Goal: Communication & Community: Participate in discussion

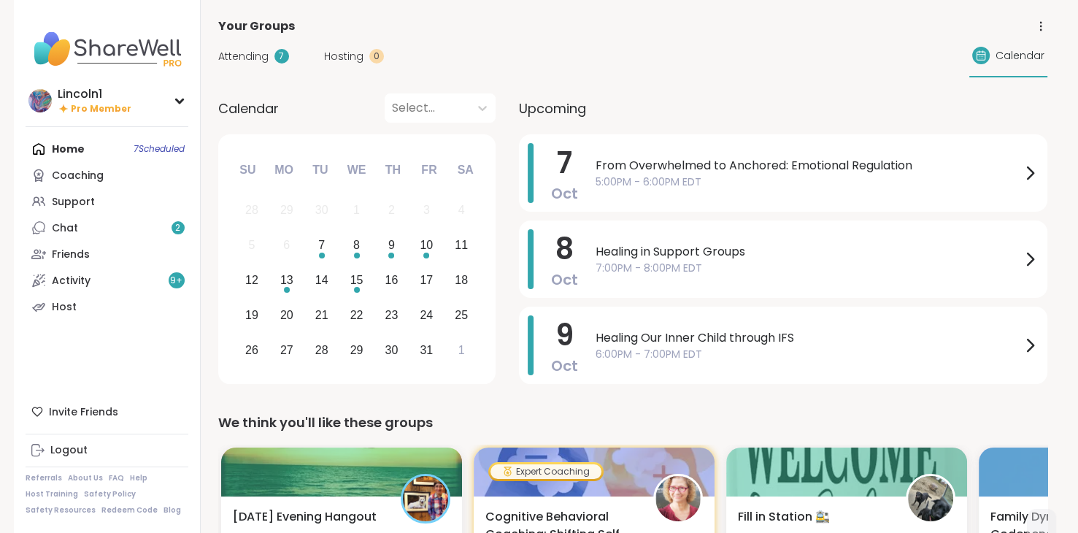
click at [605, 177] on span "5:00PM - 6:00PM EDT" at bounding box center [809, 182] width 426 height 15
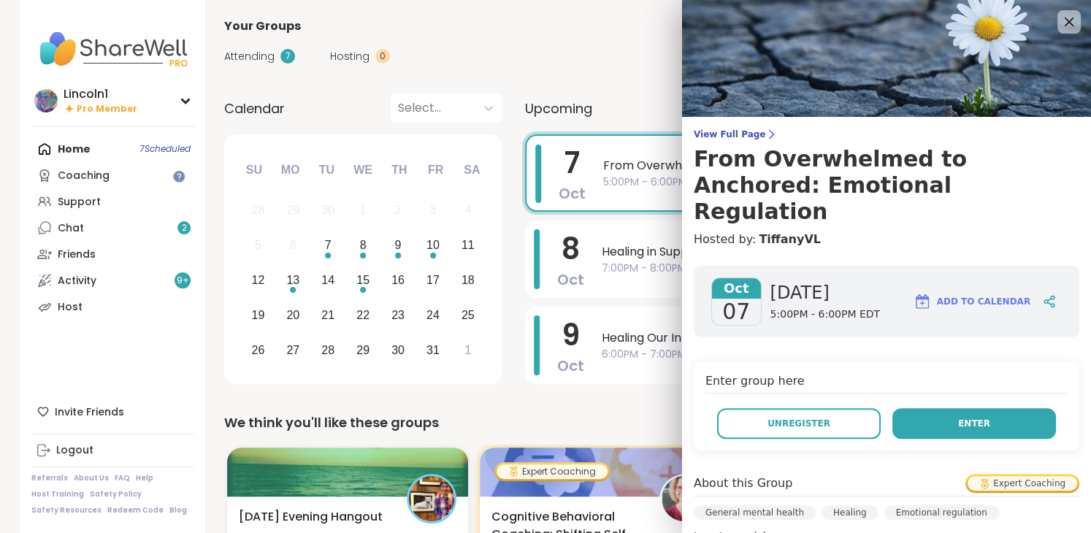
click at [958, 408] on button "Enter" at bounding box center [974, 423] width 164 height 31
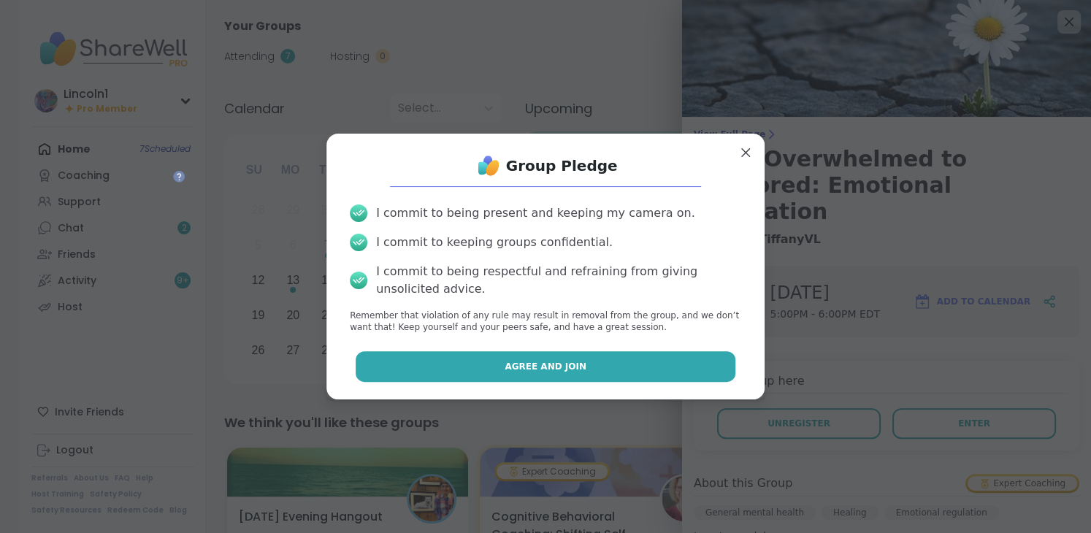
click at [643, 371] on button "Agree and Join" at bounding box center [546, 366] width 380 height 31
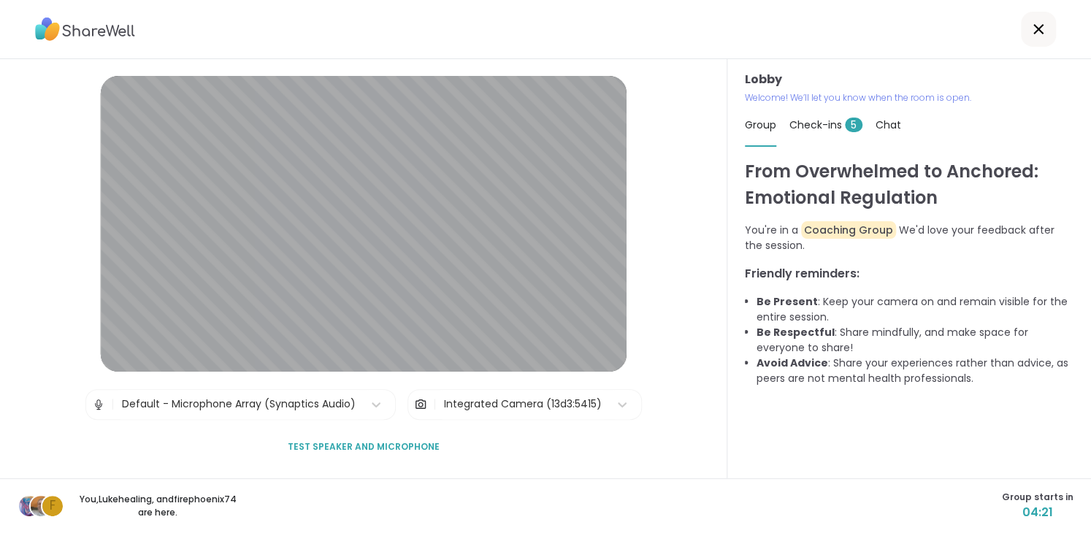
click at [1021, 44] on div at bounding box center [1038, 29] width 35 height 35
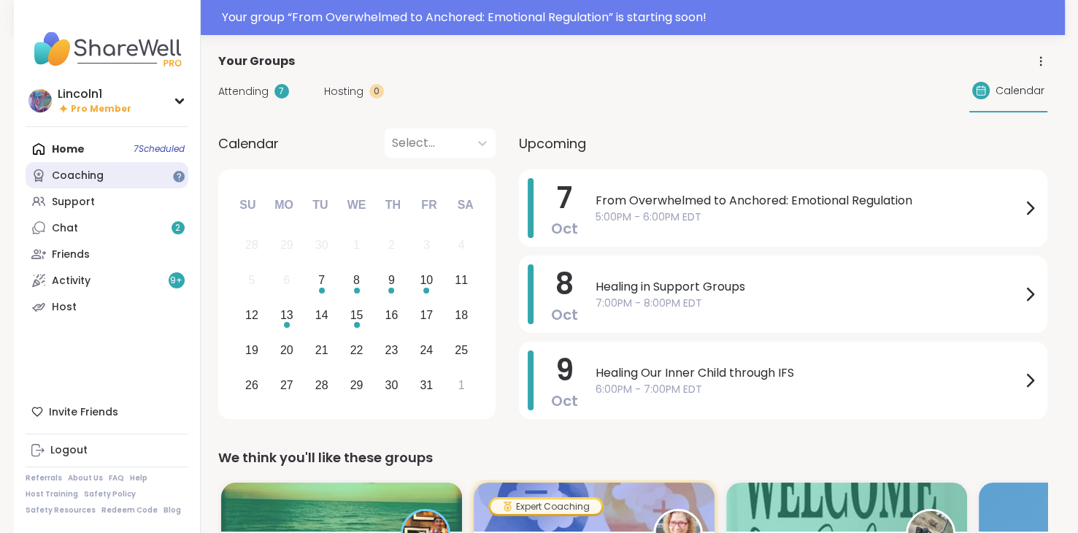
click at [102, 177] on link "Coaching" at bounding box center [107, 175] width 163 height 26
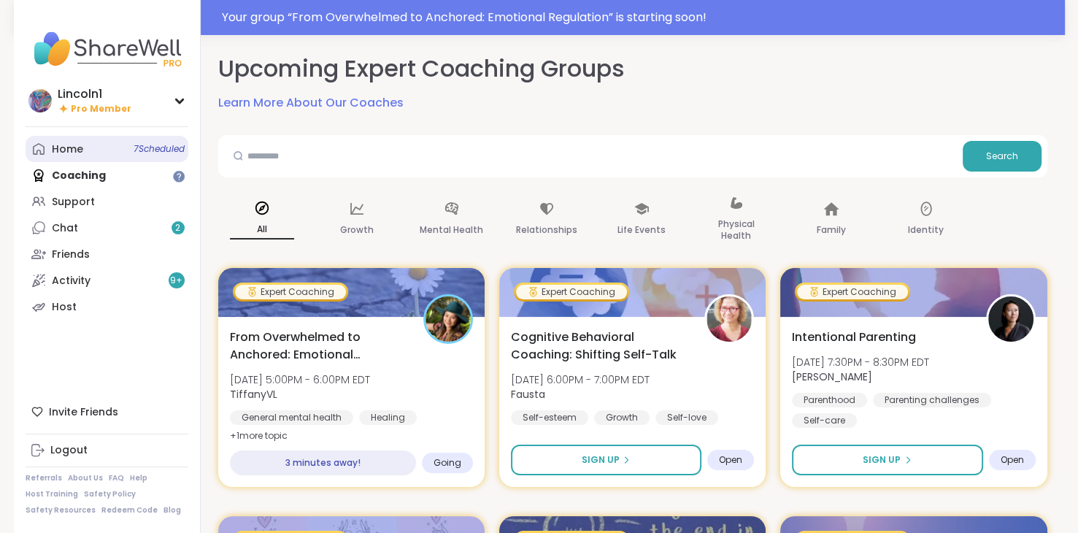
click at [99, 159] on link "Home 7 Scheduled" at bounding box center [107, 149] width 163 height 26
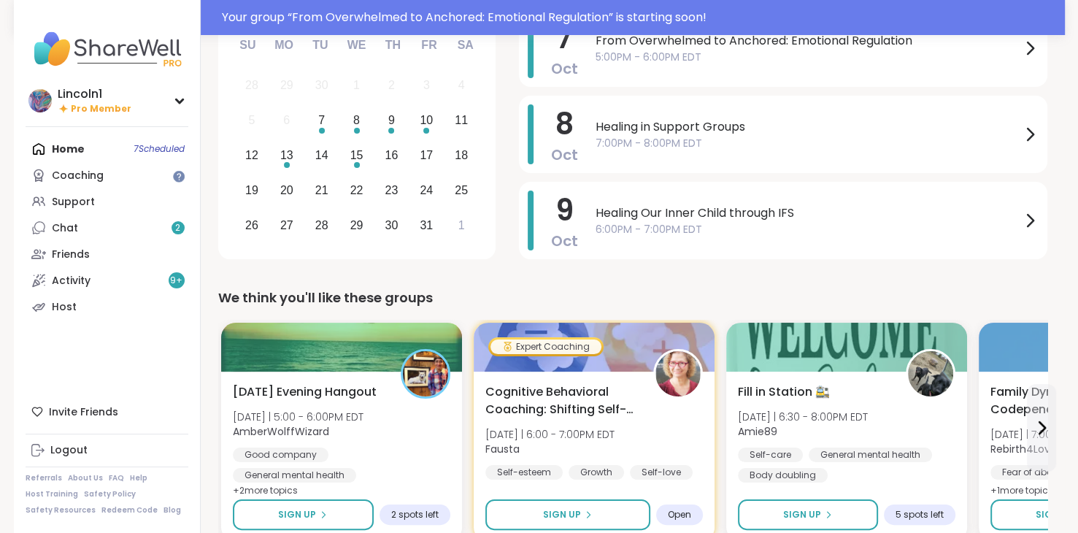
scroll to position [182, 0]
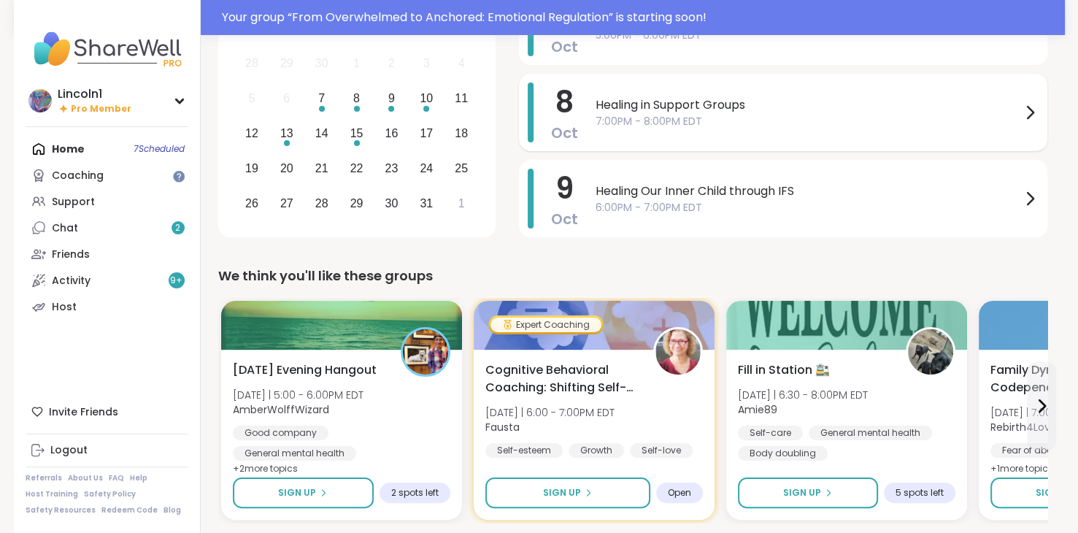
click at [1009, 118] on span "7:00PM - 8:00PM EDT" at bounding box center [809, 121] width 426 height 15
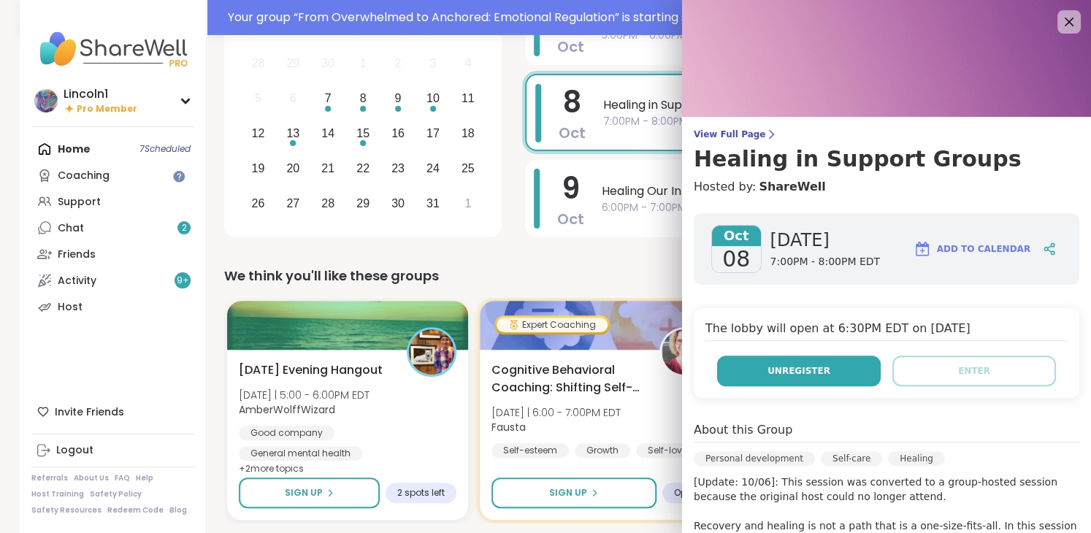
click at [818, 363] on button "Unregister" at bounding box center [799, 371] width 164 height 31
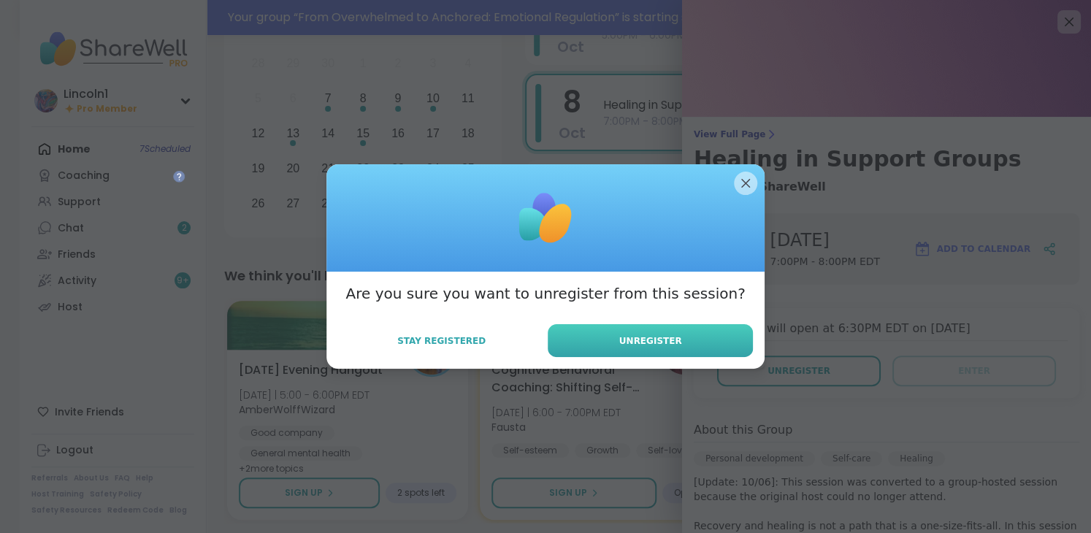
click at [694, 346] on button "Unregister" at bounding box center [650, 340] width 205 height 33
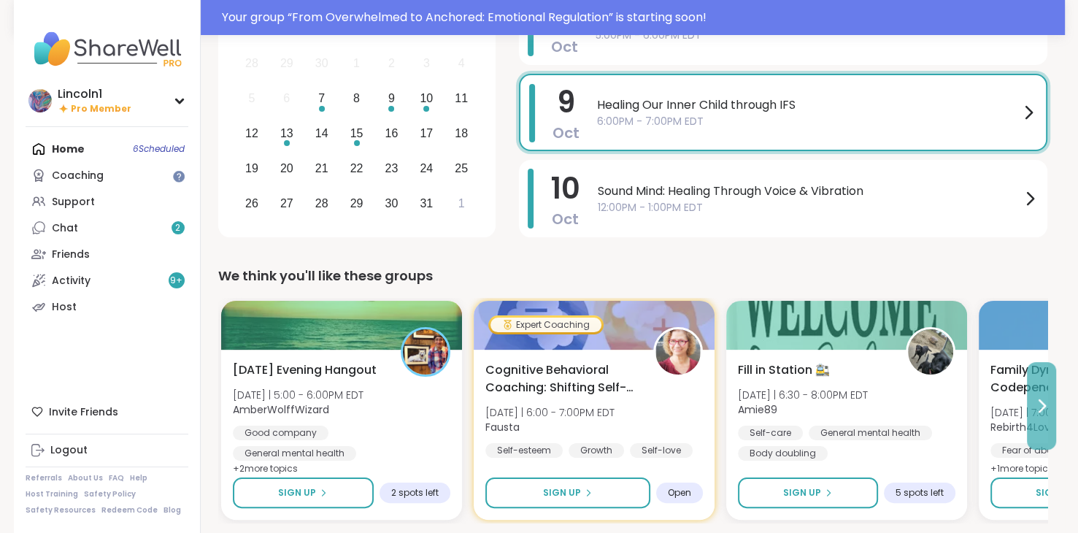
click at [1037, 397] on icon at bounding box center [1042, 406] width 18 height 18
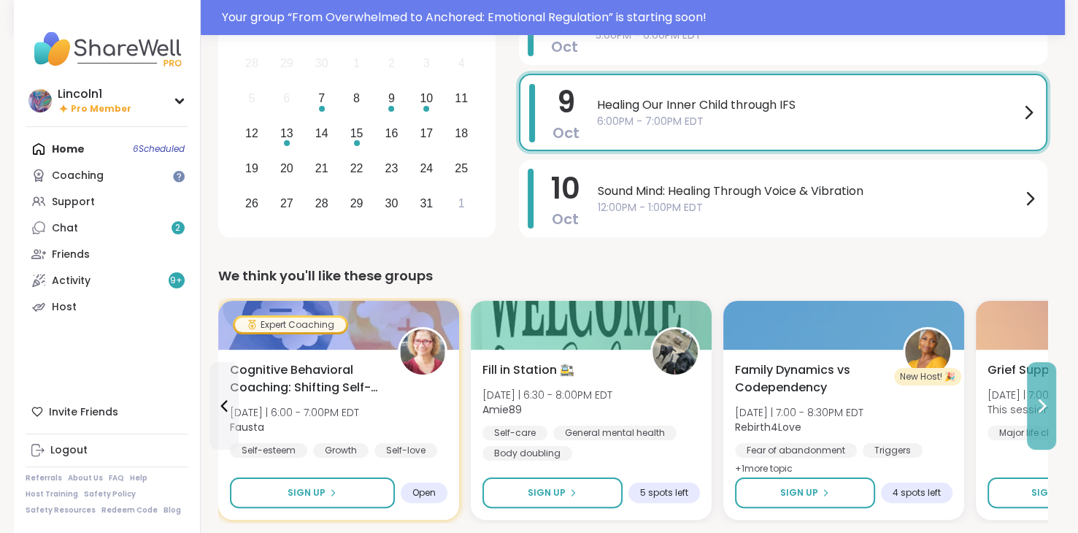
click at [1037, 397] on icon at bounding box center [1042, 406] width 18 height 18
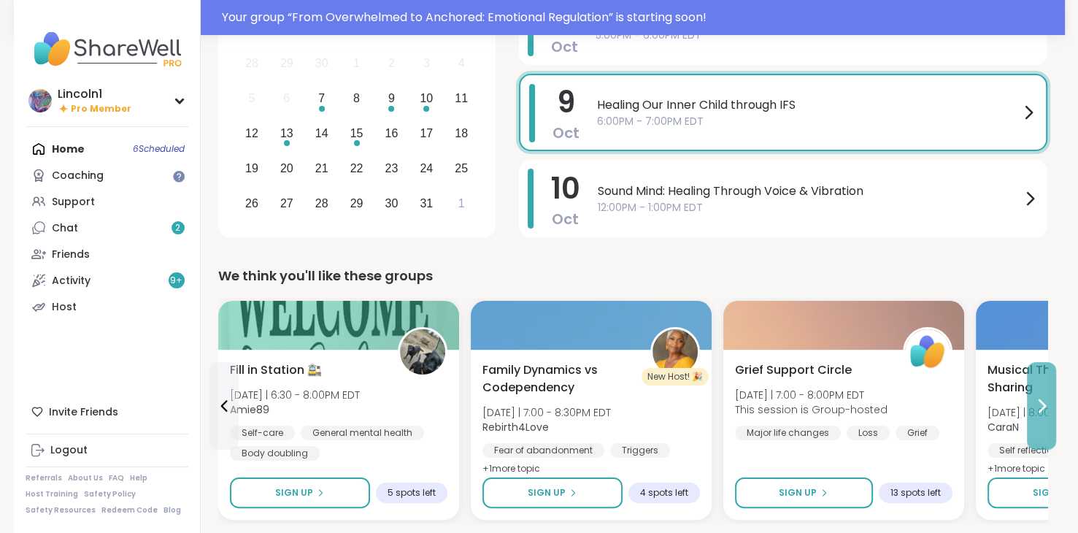
click at [1037, 397] on icon at bounding box center [1042, 406] width 18 height 18
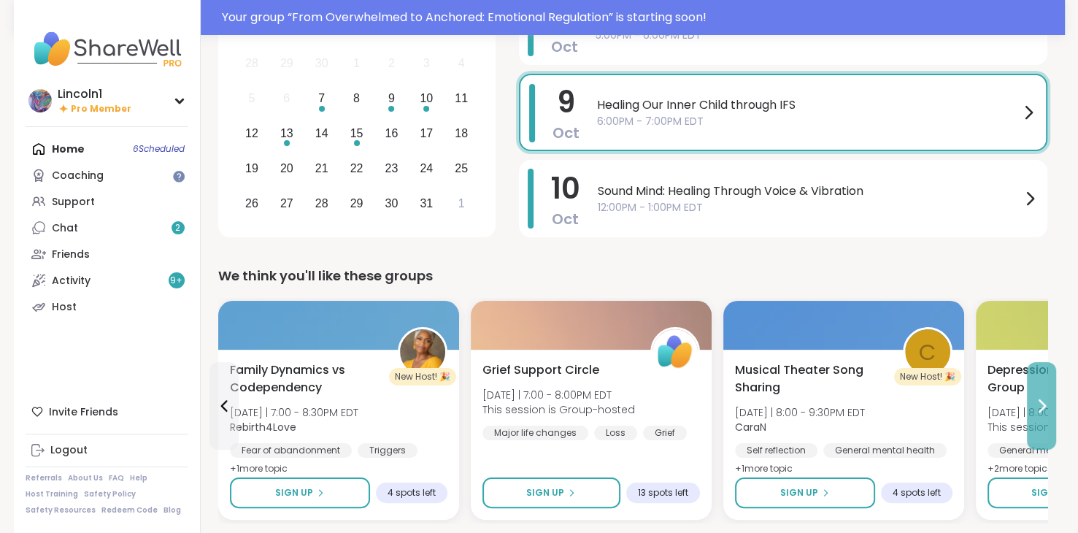
click at [1037, 397] on icon at bounding box center [1042, 406] width 18 height 18
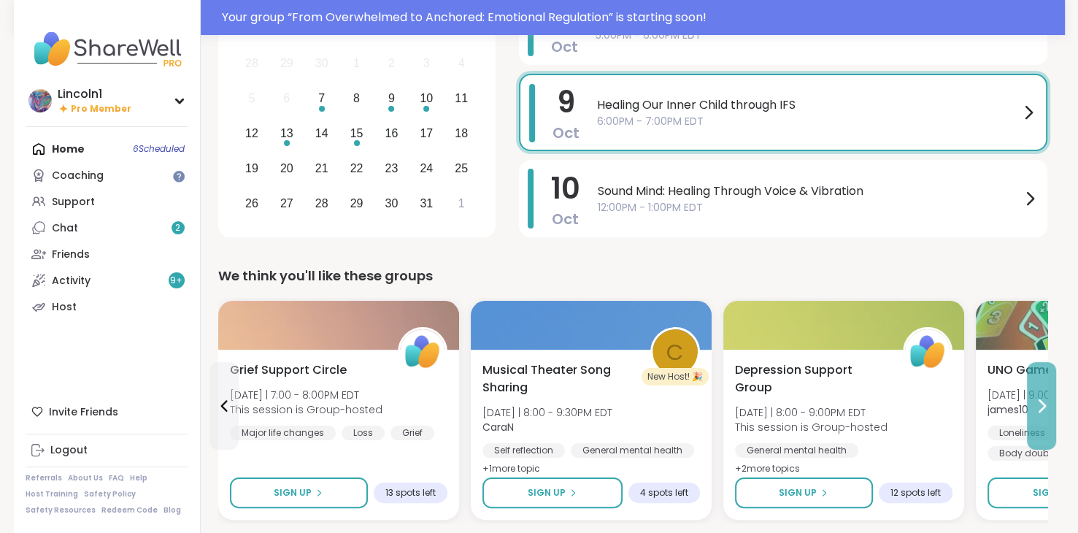
click at [1037, 397] on icon at bounding box center [1042, 406] width 18 height 18
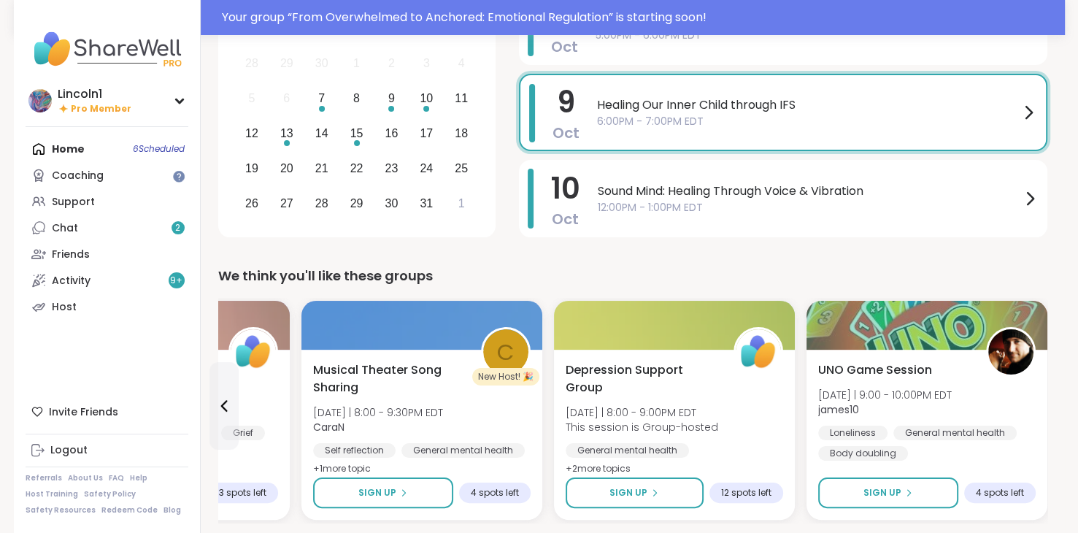
click at [1036, 396] on div "UNO Game Session [DATE] | 9:00 - 10:00PM EDT james10 Loneliness General mental …" at bounding box center [928, 410] width 218 height 99
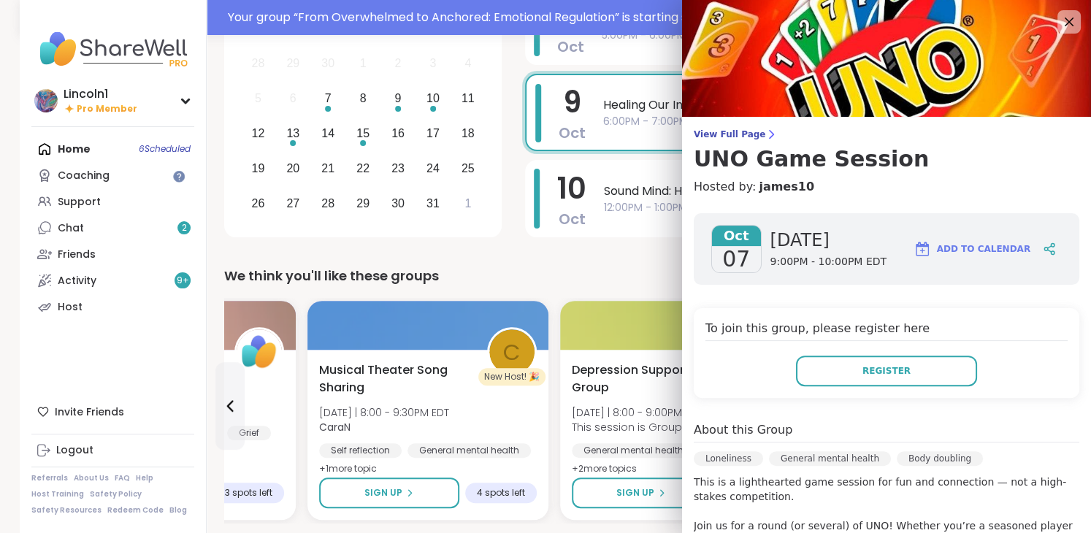
click at [617, 266] on div "We think you'll like these groups" at bounding box center [638, 276] width 829 height 20
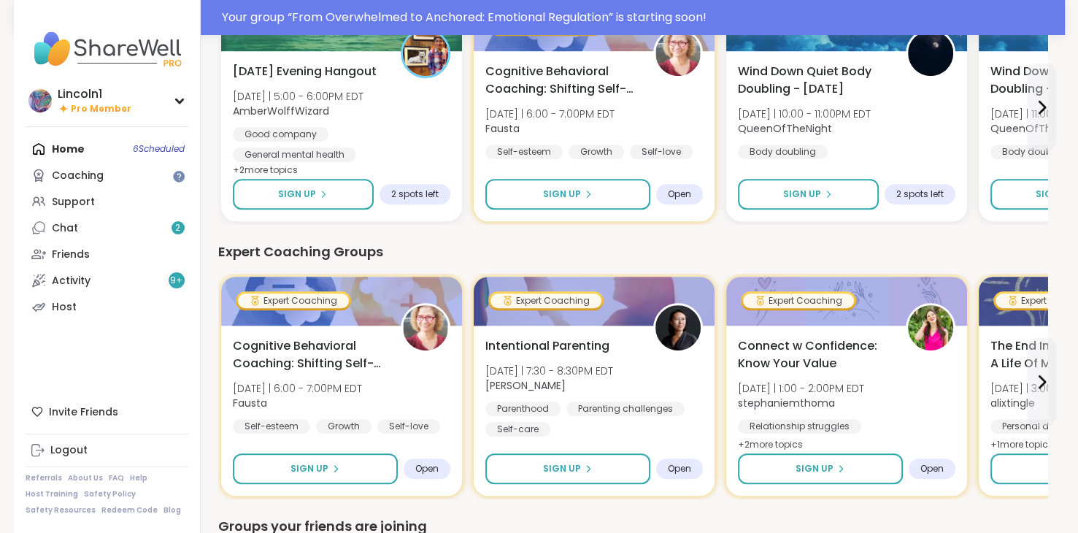
scroll to position [758, 0]
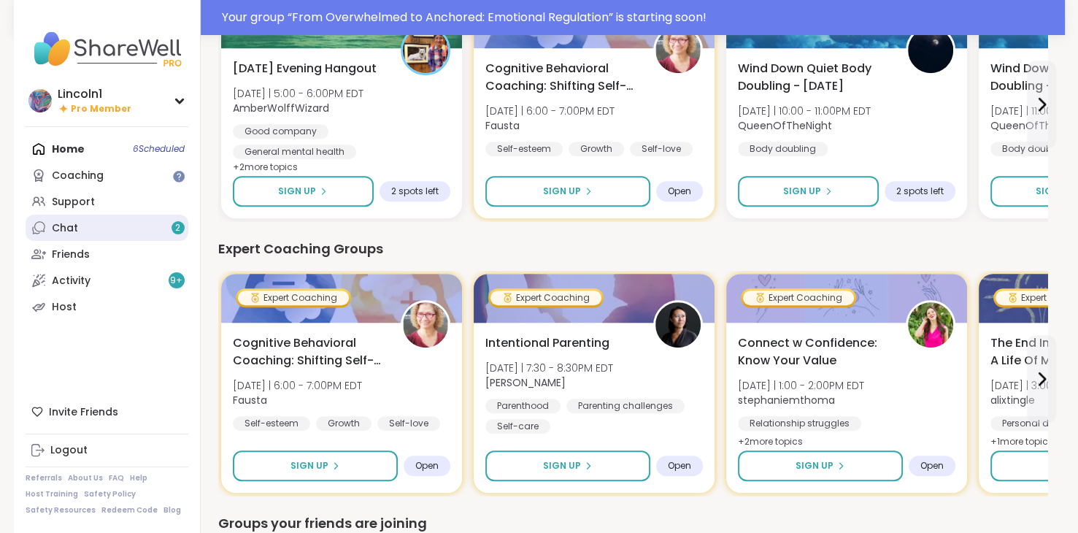
click at [184, 226] on link "Chat 2" at bounding box center [107, 228] width 163 height 26
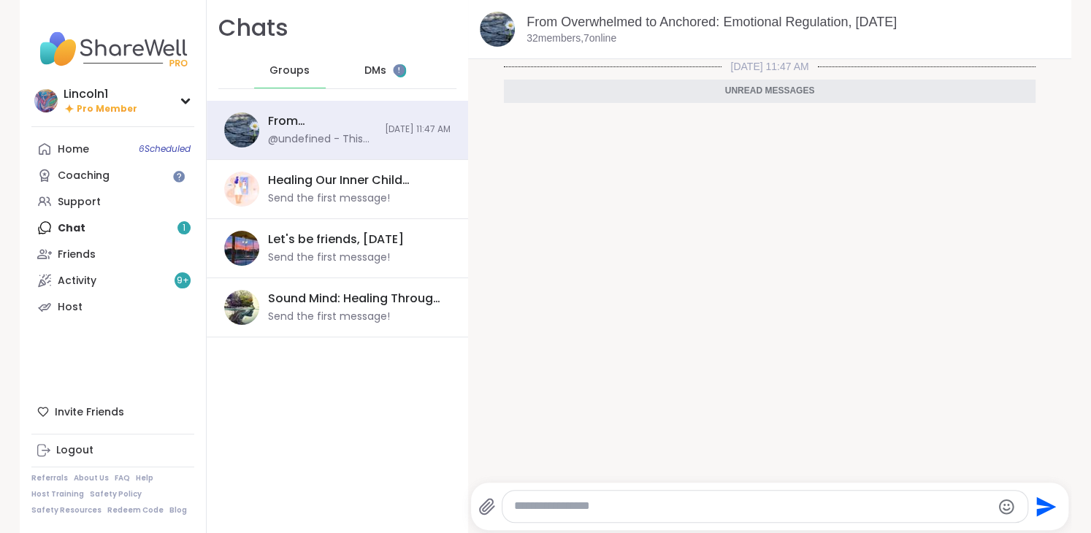
click at [177, 227] on div "Home 6 Scheduled Coaching Support Chat 1 Friends Activity 9 + Host" at bounding box center [112, 228] width 163 height 184
click at [399, 77] on span "1" at bounding box center [400, 70] width 3 height 12
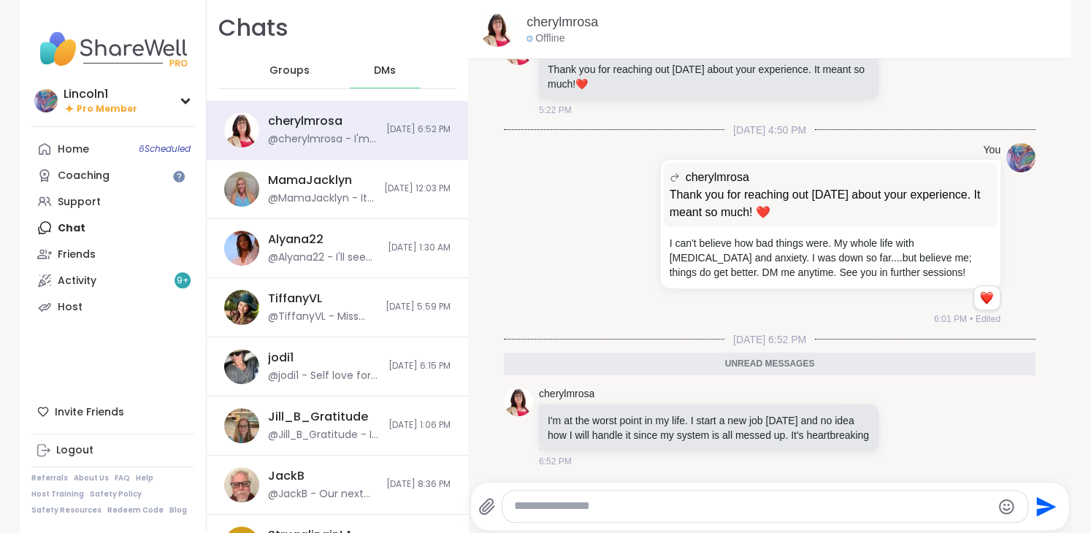
click at [646, 501] on textarea "Type your message" at bounding box center [752, 506] width 477 height 15
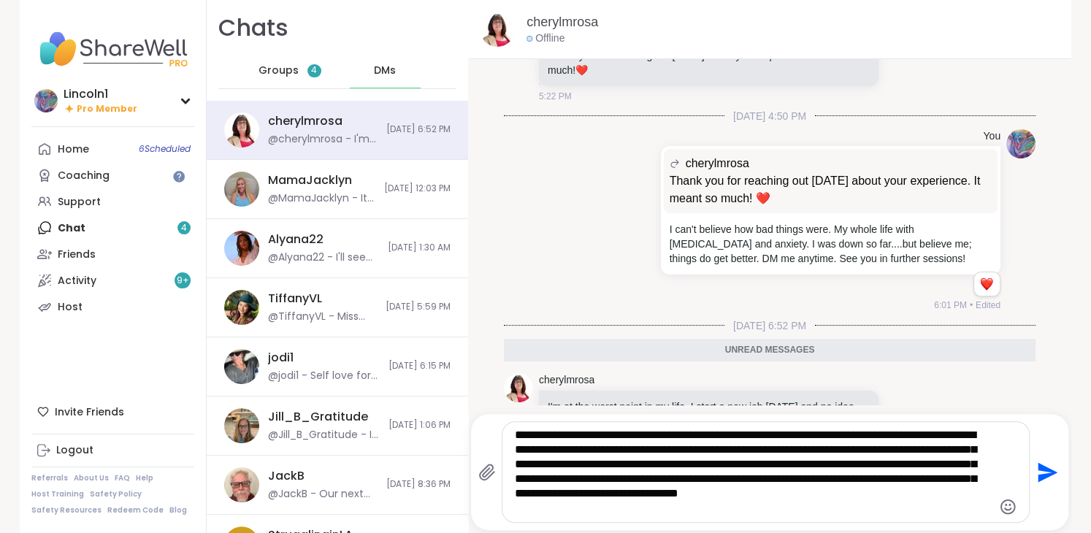
type textarea "**********"
drag, startPoint x: 151, startPoint y: 4, endPoint x: 534, endPoint y: 190, distance: 425.2
click at [534, 190] on div "You [PERSON_NAME] Thank you for reaching out [DATE] about your experience. It m…" at bounding box center [770, 220] width 532 height 195
click at [95, 145] on link "Home 6 Scheduled" at bounding box center [112, 149] width 163 height 26
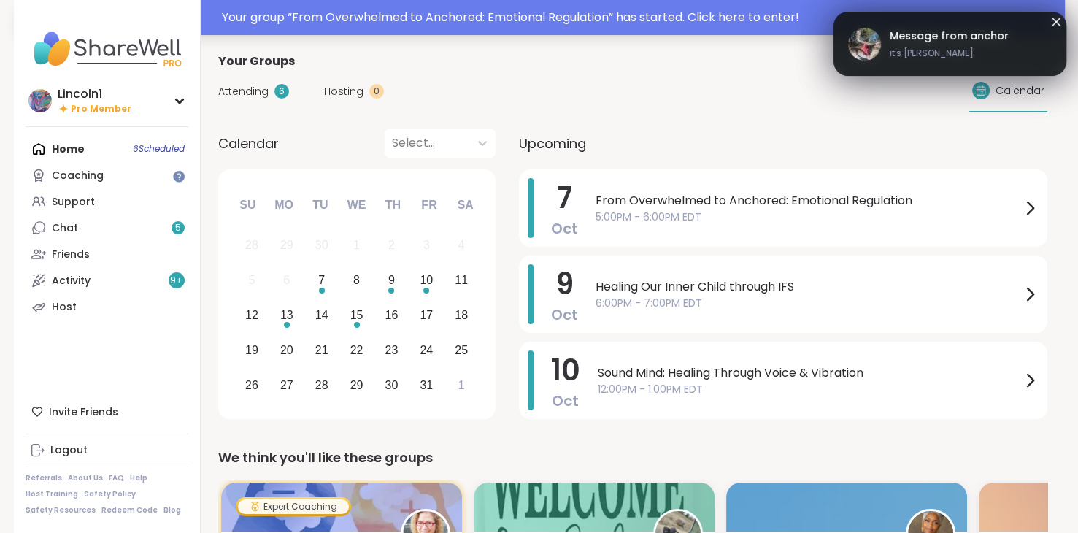
click at [304, 18] on div "Your group “ From Overwhelmed to Anchored: Emotional Regulation ” has started. …" at bounding box center [639, 18] width 835 height 18
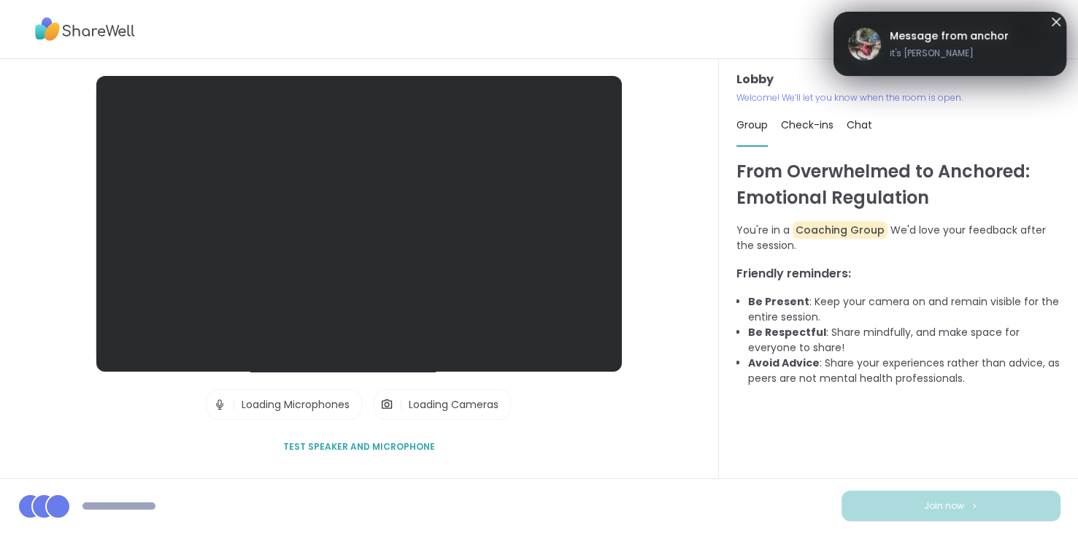
click at [304, 18] on div at bounding box center [539, 29] width 1078 height 59
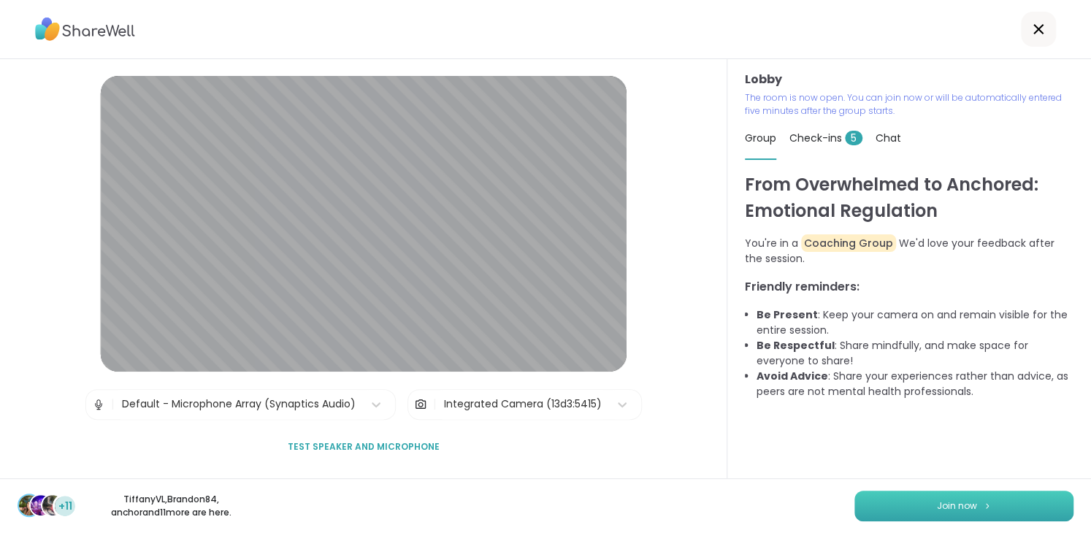
click at [932, 494] on button "Join now" at bounding box center [963, 506] width 219 height 31
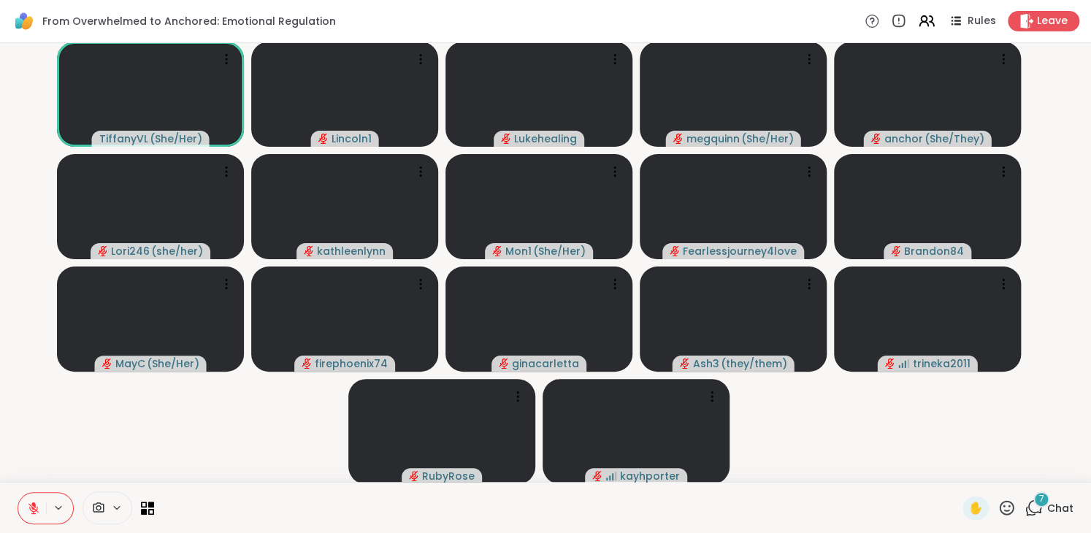
click at [1033, 503] on div "7" at bounding box center [1041, 499] width 16 height 16
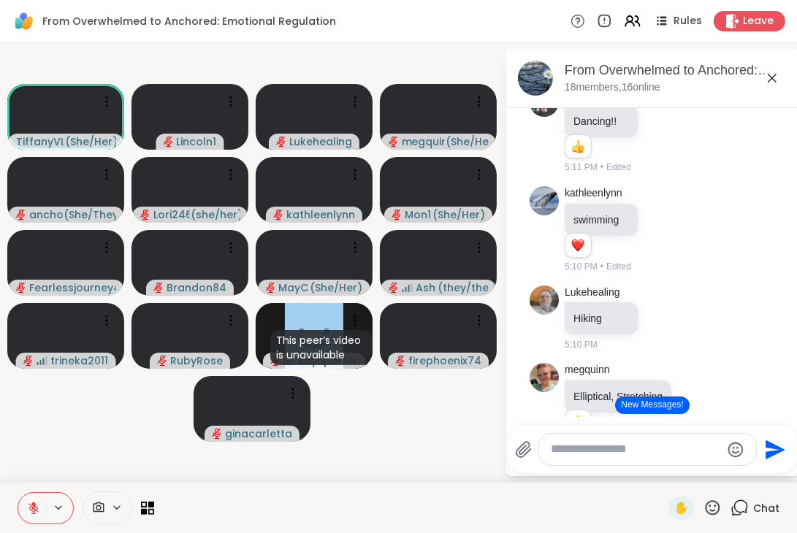
scroll to position [1941, 0]
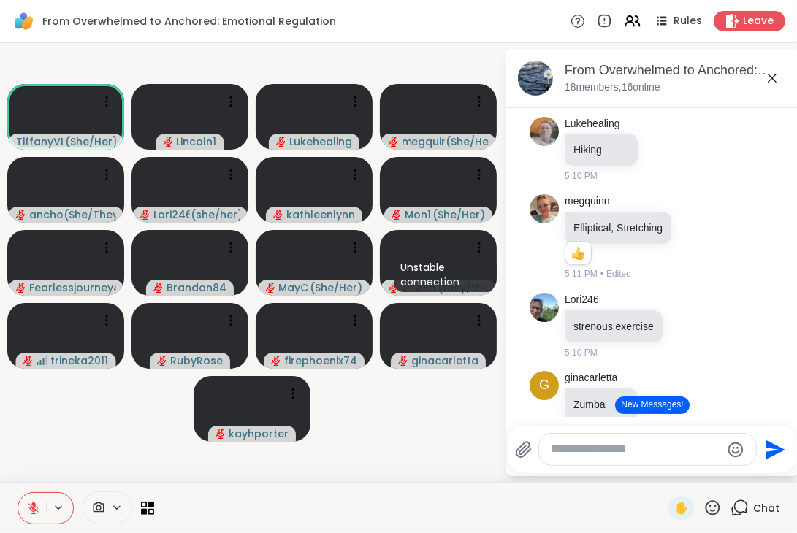
click at [377, 405] on video-player-container "TiffanyVL ( She/Her ) Lincoln1 Lukehealing megquinn ( She/Her ) anchor ( She/Th…" at bounding box center [252, 262] width 487 height 427
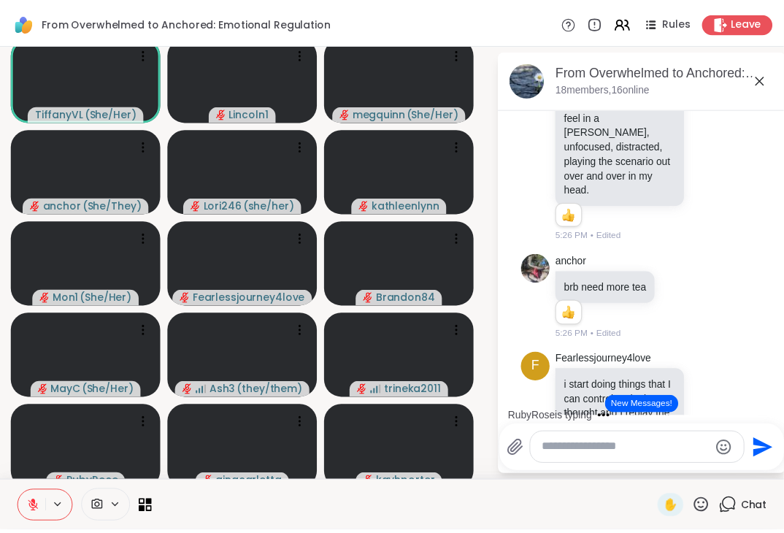
scroll to position [3877, 0]
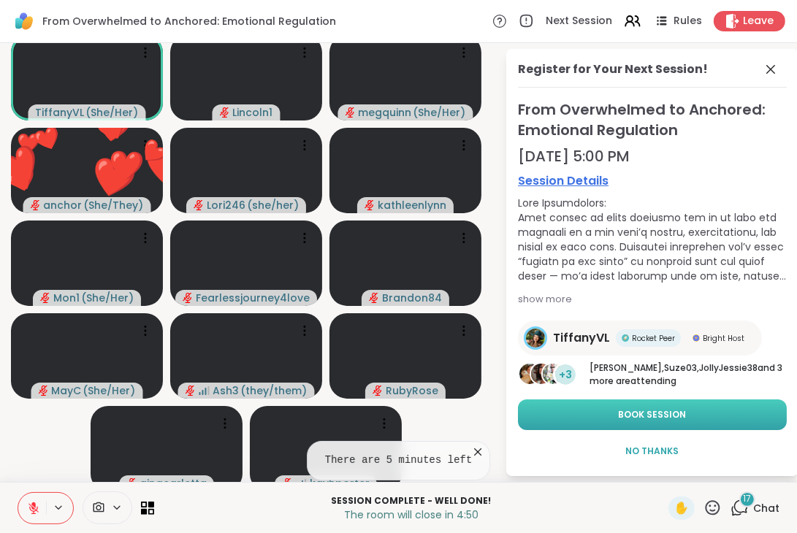
click at [593, 405] on button "Book Session" at bounding box center [652, 414] width 269 height 31
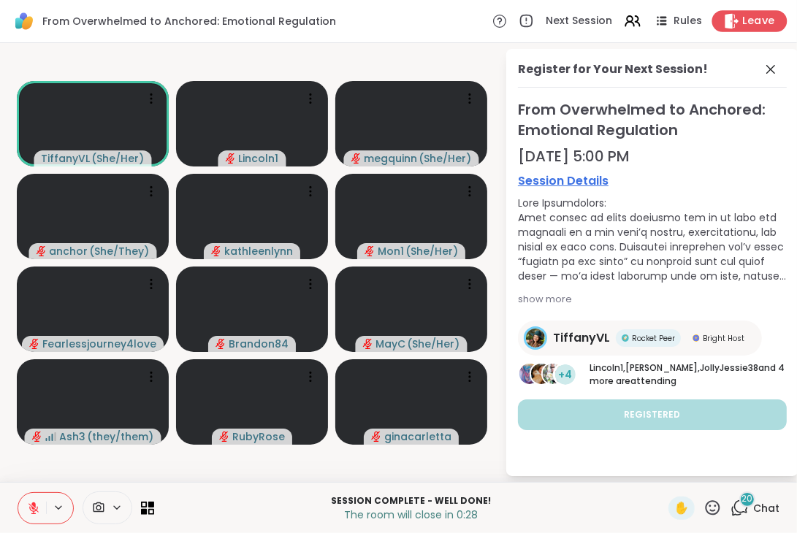
click at [729, 18] on div "Leave" at bounding box center [749, 20] width 75 height 21
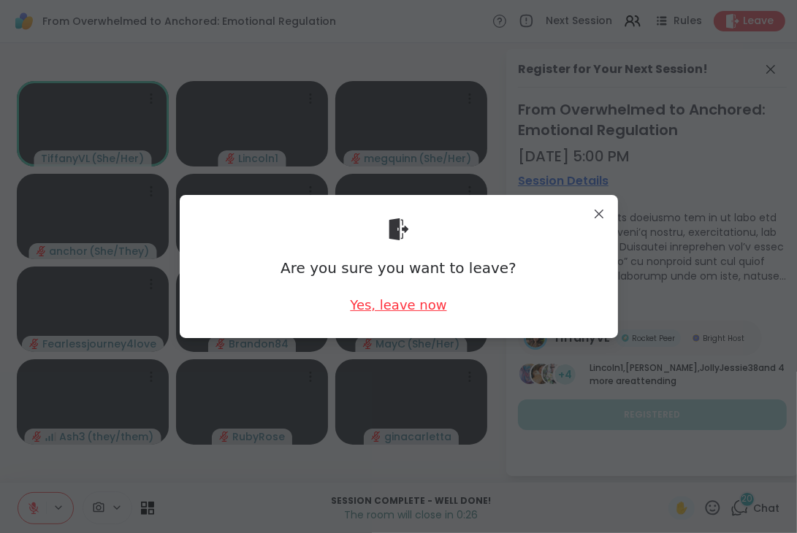
click at [419, 306] on div "Yes, leave now" at bounding box center [398, 305] width 96 height 18
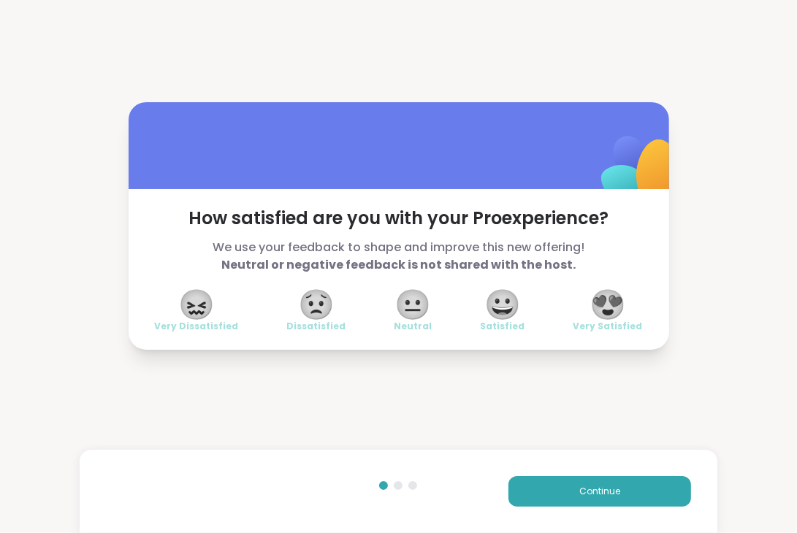
click at [613, 300] on span "😍" at bounding box center [607, 304] width 37 height 26
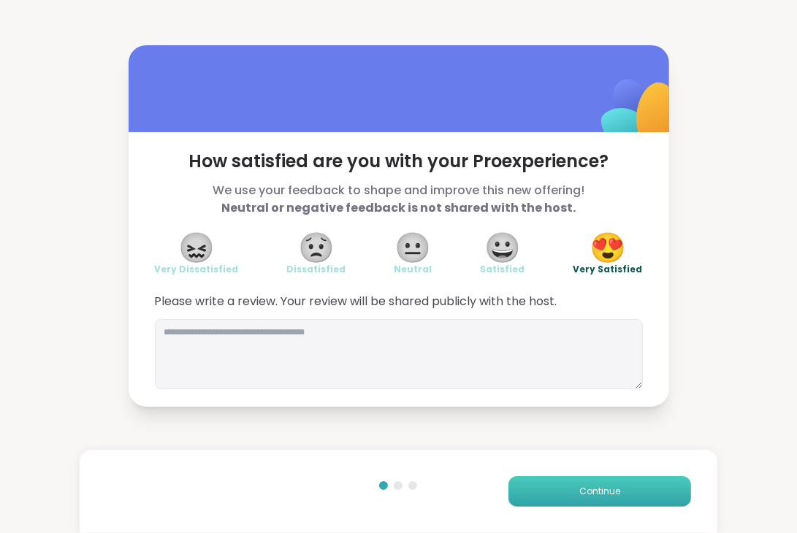
click at [625, 479] on button "Continue" at bounding box center [599, 491] width 183 height 31
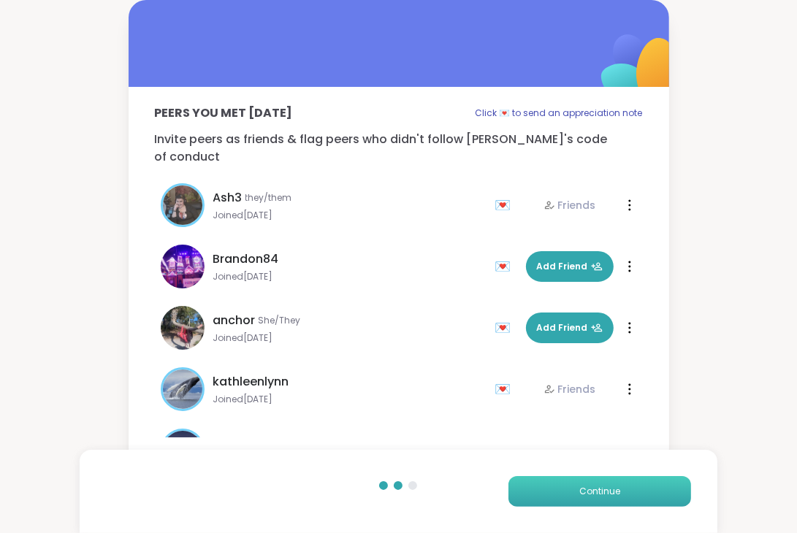
click at [623, 488] on button "Continue" at bounding box center [599, 491] width 183 height 31
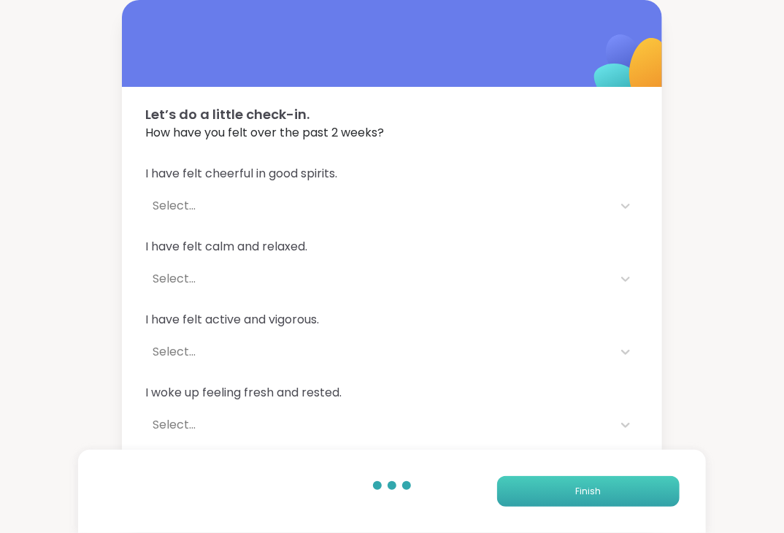
click at [623, 488] on button "Finish" at bounding box center [588, 491] width 183 height 31
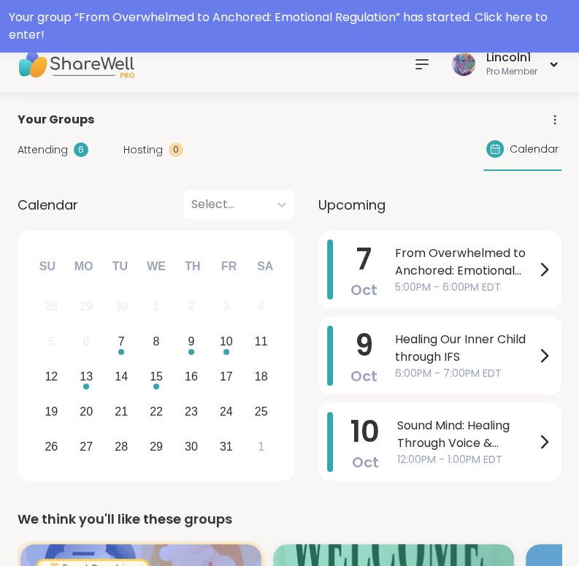
click at [420, 65] on icon at bounding box center [422, 64] width 18 height 18
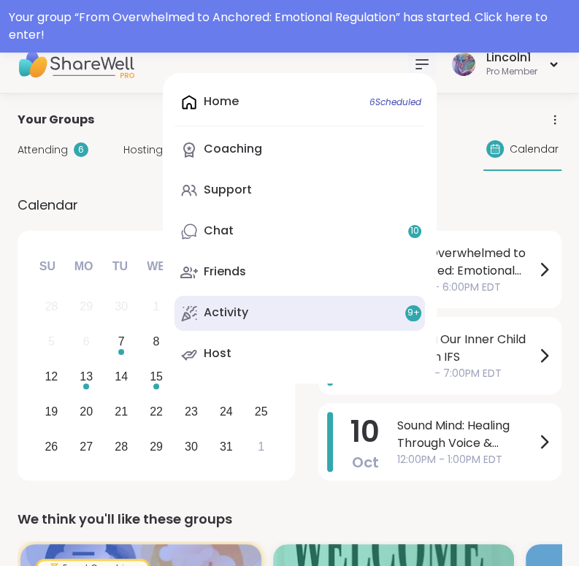
click at [375, 317] on link "Activity 9 +" at bounding box center [300, 313] width 250 height 35
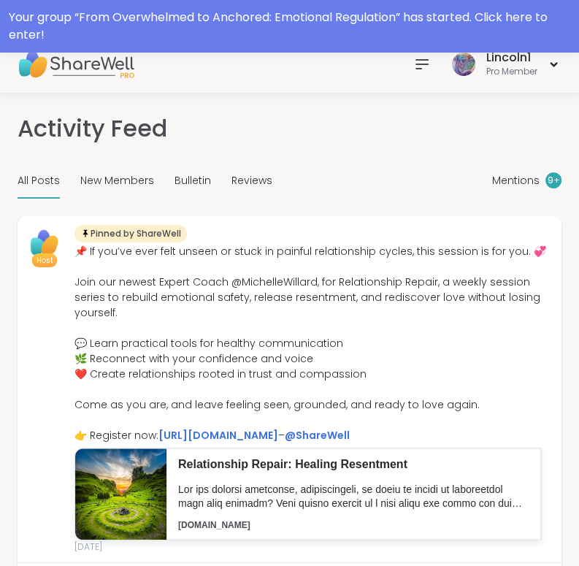
drag, startPoint x: 582, startPoint y: 178, endPoint x: 419, endPoint y: 63, distance: 199.6
click at [419, 63] on icon at bounding box center [422, 64] width 18 height 18
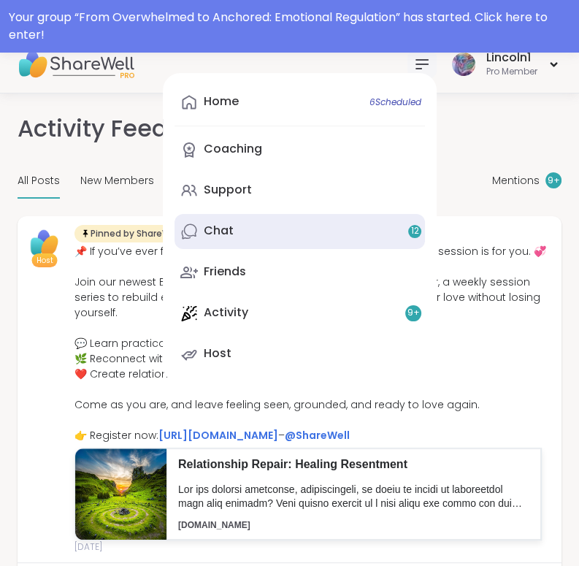
click at [411, 235] on span "12" at bounding box center [415, 231] width 8 height 12
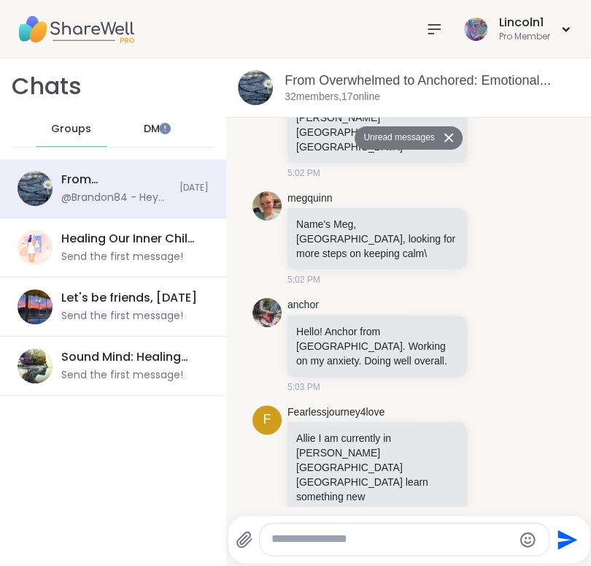
click at [147, 128] on span "DMs" at bounding box center [155, 129] width 22 height 15
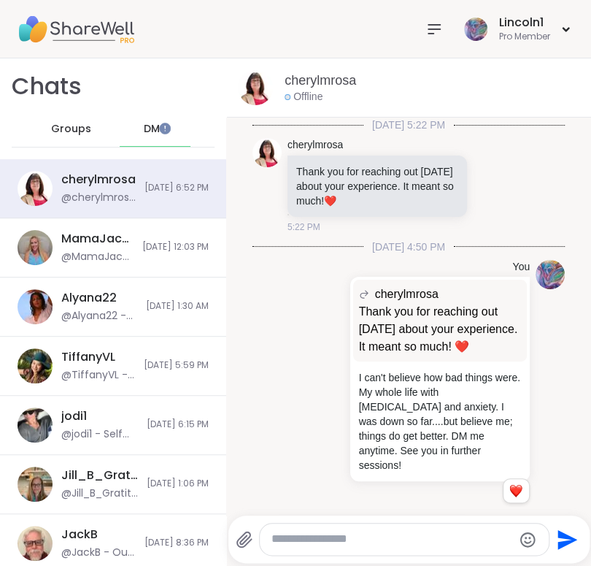
scroll to position [153, 0]
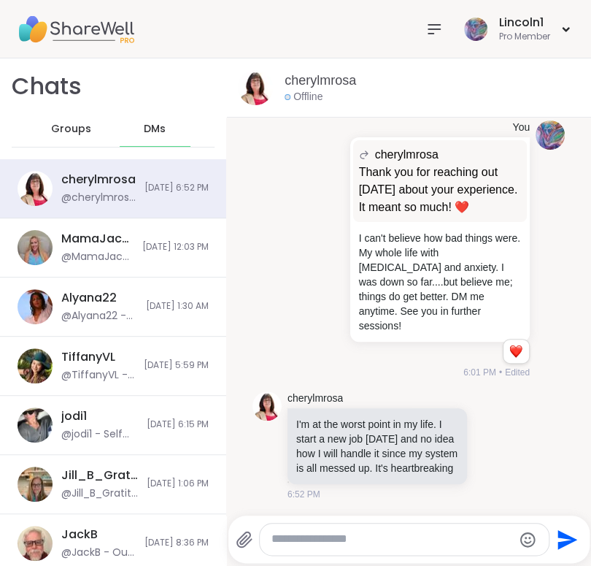
click at [292, 542] on textarea "Type your message" at bounding box center [393, 539] width 242 height 15
type textarea "*"
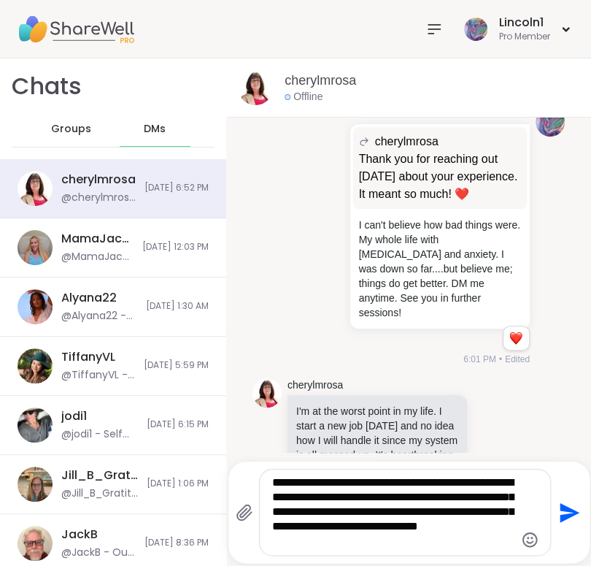
type textarea "**********"
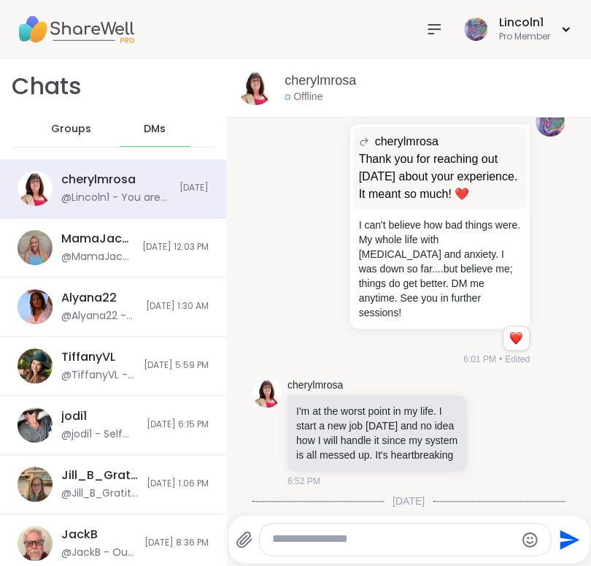
scroll to position [333, 0]
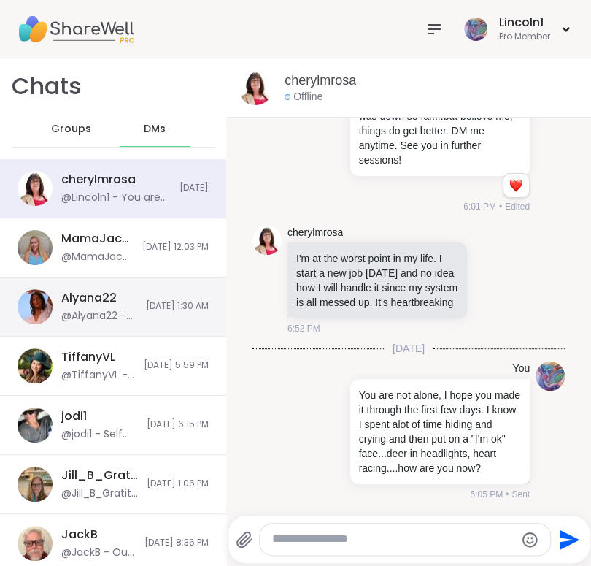
click at [123, 294] on div "Alyana22 @Alyana22 - I'll see you soon, I'll start sessions again next month xo…" at bounding box center [113, 306] width 226 height 59
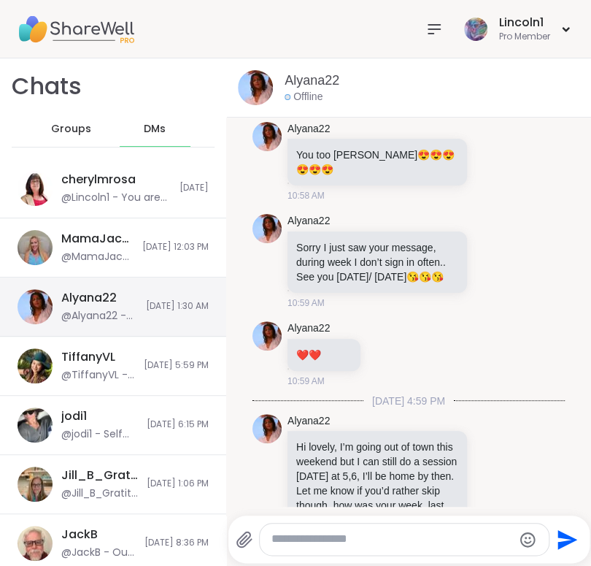
scroll to position [17123, 0]
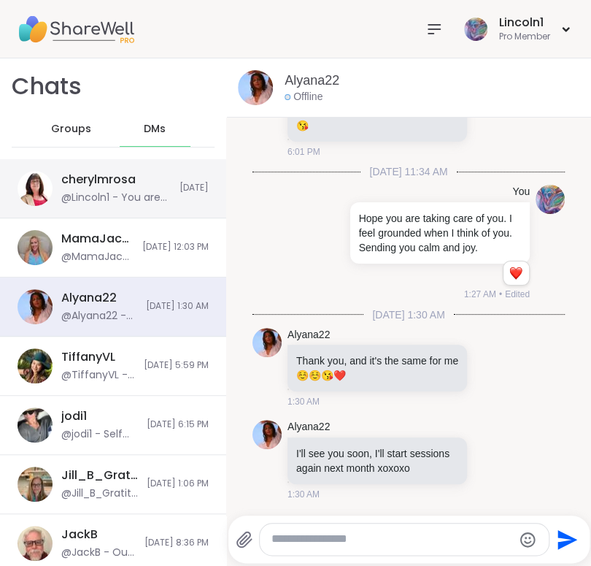
click at [112, 188] on div "cherylmrosa @Lincoln1 - You are not alone, I hope you made it through the first…" at bounding box center [116, 189] width 110 height 34
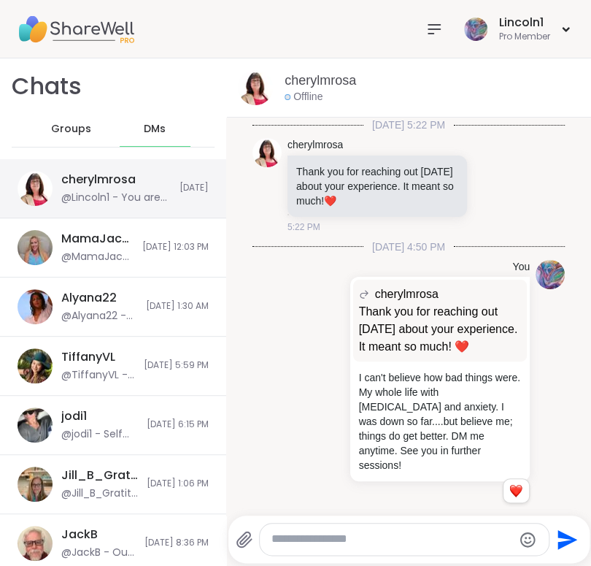
scroll to position [333, 0]
